Goal: Task Accomplishment & Management: Manage account settings

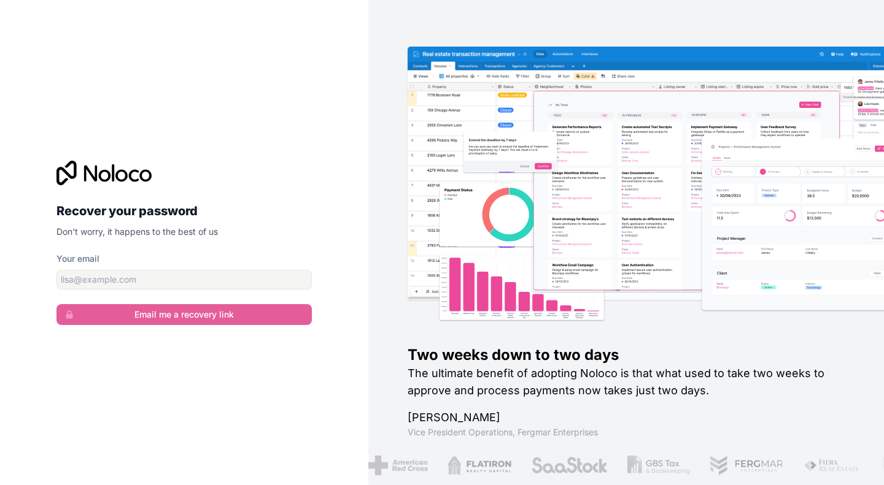
drag, startPoint x: 156, startPoint y: 267, endPoint x: 143, endPoint y: 286, distance: 23.0
click at [153, 268] on div "Your email" at bounding box center [183, 271] width 255 height 37
click at [147, 283] on input "Your email" at bounding box center [183, 280] width 255 height 20
type input "[EMAIL_ADDRESS][DOMAIN_NAME]"
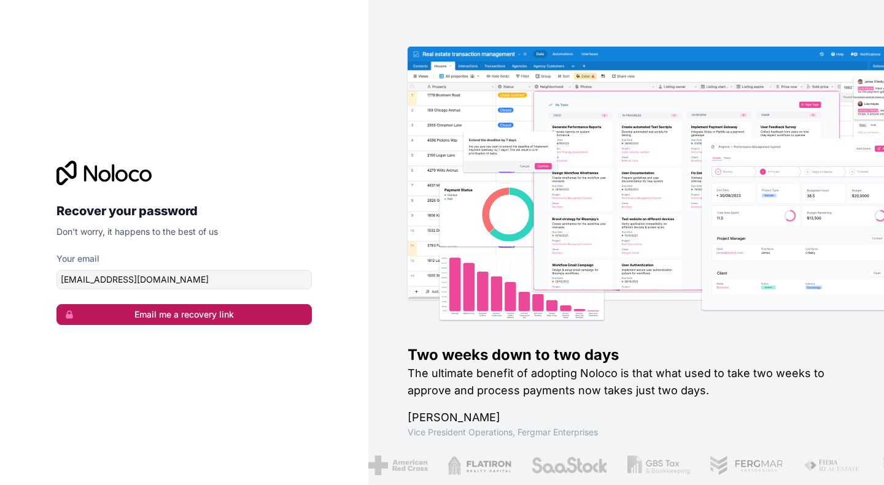
click at [193, 319] on button "Email me a recovery link" at bounding box center [183, 314] width 255 height 21
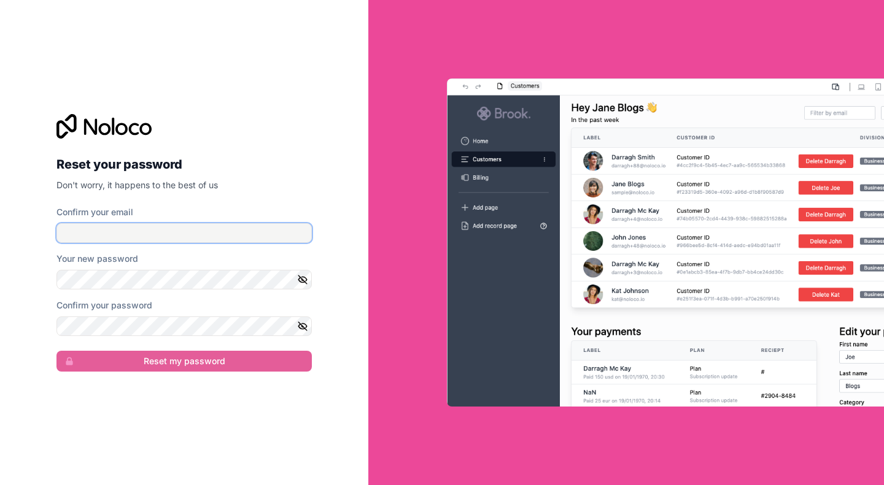
click at [164, 234] on input "Confirm your email" at bounding box center [183, 233] width 255 height 20
type input "[EMAIL_ADDRESS][DOMAIN_NAME]"
click at [304, 276] on icon "button" at bounding box center [302, 279] width 11 height 11
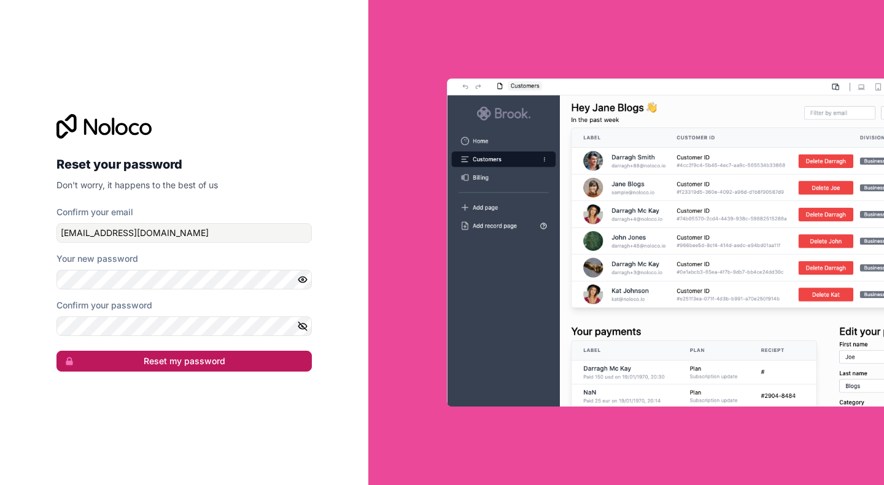
click at [254, 360] on button "Reset my password" at bounding box center [183, 361] width 255 height 21
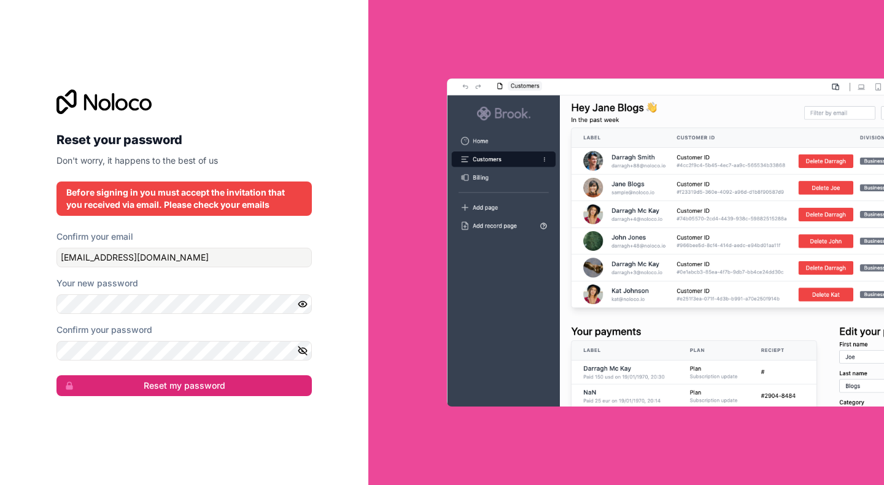
click at [304, 349] on icon "button" at bounding box center [302, 351] width 11 height 11
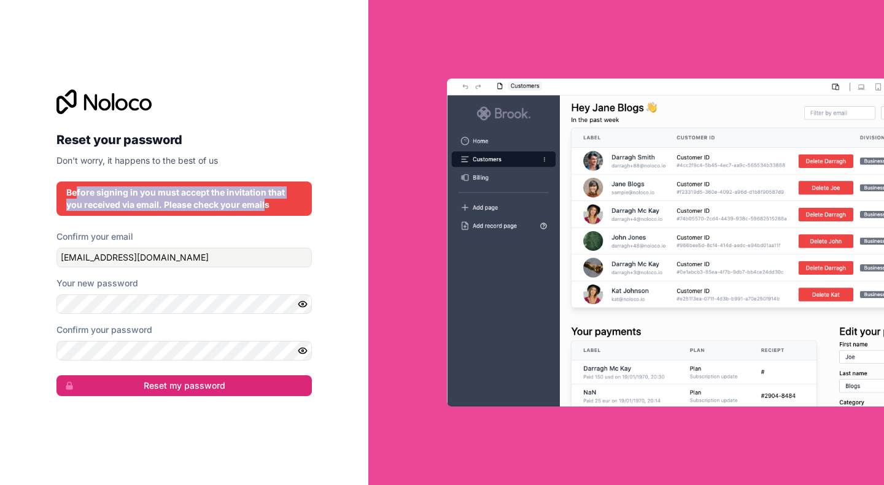
drag, startPoint x: 75, startPoint y: 193, endPoint x: 248, endPoint y: 205, distance: 173.5
click at [248, 205] on div "Before signing in you must accept the invitation that you received via email. P…" at bounding box center [184, 199] width 236 height 25
click at [238, 205] on div "Before signing in you must accept the invitation that you received via email. P…" at bounding box center [184, 199] width 236 height 25
